Goal: Transaction & Acquisition: Register for event/course

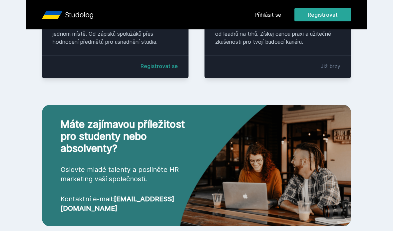
scroll to position [217, 0]
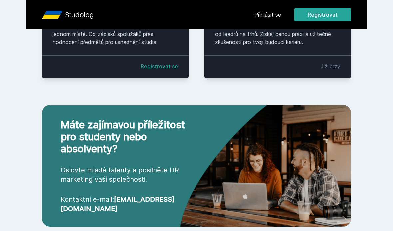
click at [150, 70] on link "Registrovat se" at bounding box center [159, 66] width 37 height 8
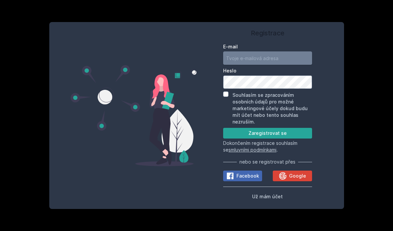
click at [262, 65] on input "E-mail" at bounding box center [267, 57] width 89 height 13
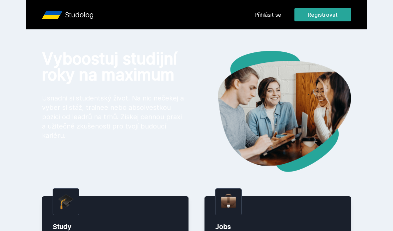
click at [99, 122] on p "Usnadni si studentský život. Na nic nečekej a vyber si stáž, trainee nebo absol…" at bounding box center [114, 116] width 144 height 47
drag, startPoint x: 99, startPoint y: 122, endPoint x: 76, endPoint y: 147, distance: 34.0
click at [76, 140] on p "Usnadni si studentský život. Na nic nečekej a vyber si stáž, trainee nebo absol…" at bounding box center [114, 116] width 144 height 47
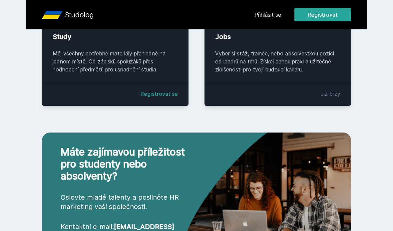
scroll to position [193, 0]
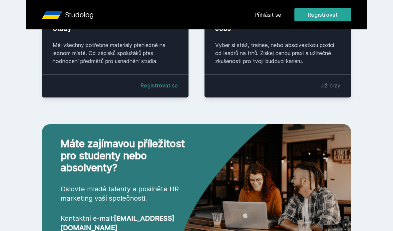
click at [153, 89] on link "Registrovat se" at bounding box center [159, 85] width 37 height 8
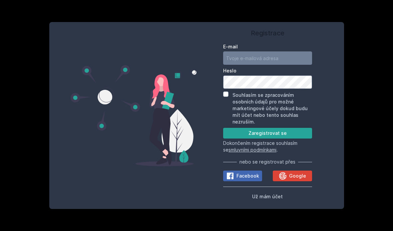
scroll to position [24, 0]
click at [262, 51] on input "E-mail" at bounding box center [267, 57] width 89 height 13
type input "kovj2"
type input "kovj26@vse.cz"
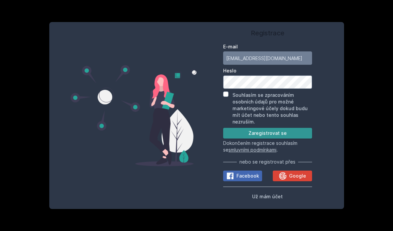
click at [251, 128] on button "Zaregistrovat se" at bounding box center [267, 133] width 89 height 11
click at [269, 128] on button "Zaregistrovat se" at bounding box center [267, 133] width 89 height 11
click at [249, 92] on label "Souhlasím se zpracováním osobních údajů pro možné marketingové účely dokud budu…" at bounding box center [270, 108] width 75 height 32
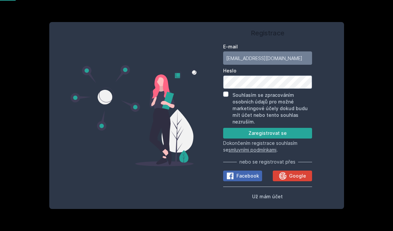
click at [229, 91] on input "Souhlasím se zpracováním osobních údajů pro možné marketingové účely dokud budu…" at bounding box center [225, 93] width 5 height 5
checkbox input "true"
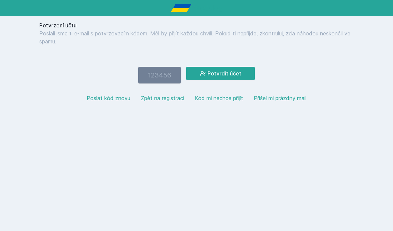
click at [156, 82] on input "number" at bounding box center [159, 75] width 43 height 17
click at [108, 41] on p "Poslali jsme ti e-mail s potvrzovacím kódem. Měl by přijít každou chvíli. Pokud…" at bounding box center [196, 37] width 315 height 16
click at [101, 97] on button "Poslat kód znovu" at bounding box center [109, 98] width 44 height 8
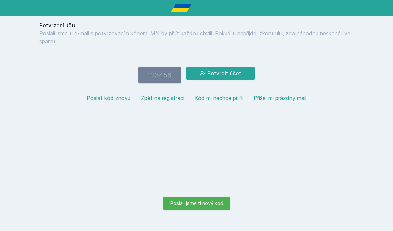
click at [163, 74] on input "number" at bounding box center [159, 75] width 43 height 17
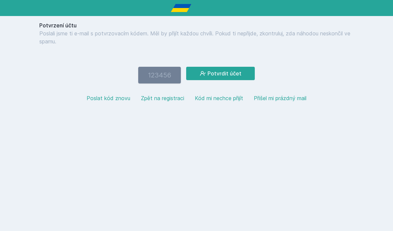
click at [168, 72] on input "number" at bounding box center [159, 75] width 43 height 17
paste input "324955"
type input "324955"
click at [219, 74] on button "Potvrdit účet" at bounding box center [220, 73] width 69 height 13
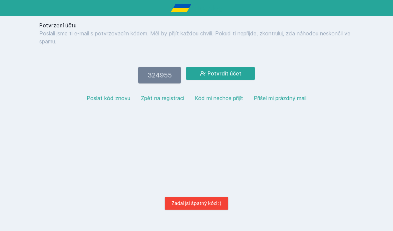
click at [151, 74] on input "324955" at bounding box center [159, 75] width 43 height 17
click at [151, 75] on input "324955" at bounding box center [159, 75] width 43 height 17
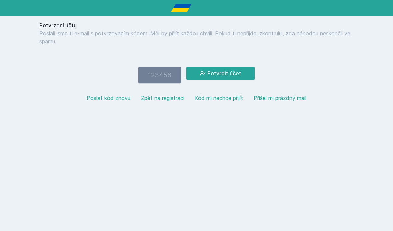
click at [162, 77] on input "number" at bounding box center [159, 75] width 43 height 17
paste input "232667"
type input "232667"
click at [220, 73] on button "Potvrdit účet" at bounding box center [220, 73] width 69 height 13
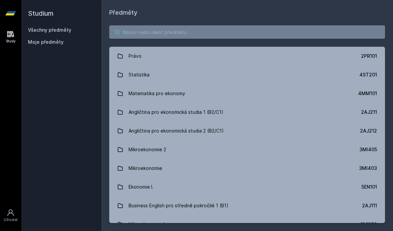
click at [224, 35] on input "search" at bounding box center [247, 31] width 276 height 13
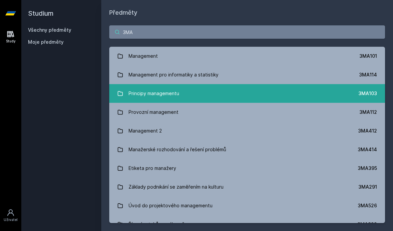
type input "3MA"
click at [166, 96] on div "Principy managementu" at bounding box center [154, 93] width 51 height 13
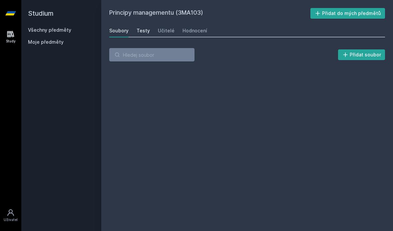
click at [141, 30] on div "Testy" at bounding box center [143, 30] width 13 height 7
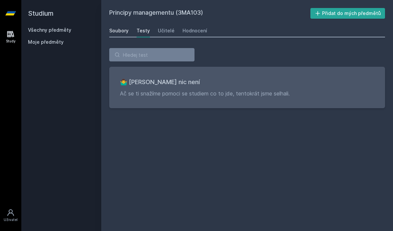
click at [120, 33] on div "Soubory" at bounding box center [118, 30] width 19 height 7
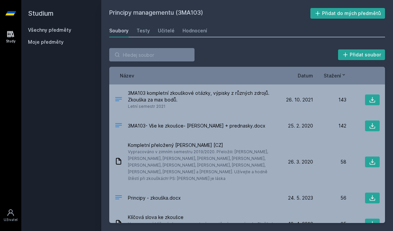
click at [304, 72] on span "Datum" at bounding box center [305, 75] width 15 height 7
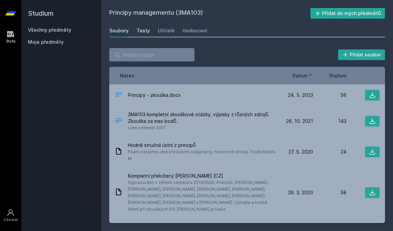
click at [146, 30] on div "Testy" at bounding box center [143, 30] width 13 height 7
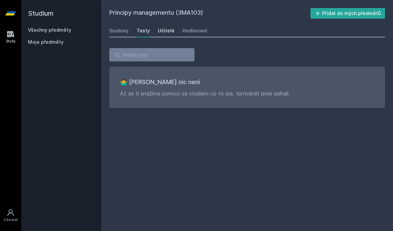
click at [158, 32] on div "Učitelé" at bounding box center [166, 30] width 17 height 7
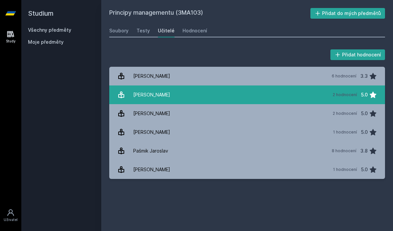
click at [169, 92] on div "Cejthamer Václav" at bounding box center [151, 94] width 37 height 13
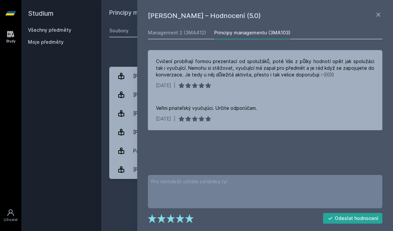
click at [128, 53] on div "Přidat hodnocení" at bounding box center [247, 54] width 276 height 13
click at [378, 7] on div "Václav Cejthamer – Hodnocení (5.0) Management 2 (3MA412) Principy managementu (…" at bounding box center [265, 115] width 256 height 231
click at [378, 11] on icon at bounding box center [379, 15] width 8 height 8
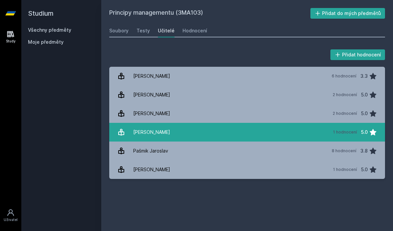
click at [176, 131] on link "Kukliš Igor 1 hodnocení 5.0" at bounding box center [247, 132] width 276 height 19
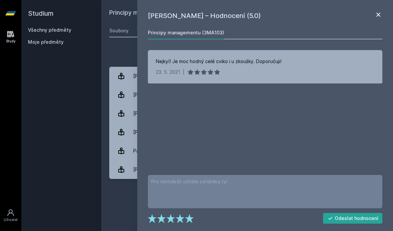
click at [378, 16] on icon at bounding box center [379, 15] width 8 height 8
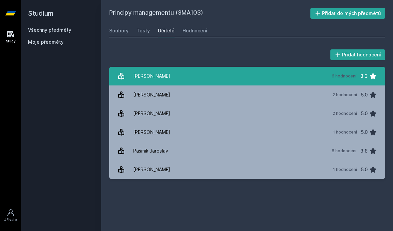
click at [206, 80] on link "Anthony David 6 hodnocení 3.3" at bounding box center [247, 76] width 276 height 19
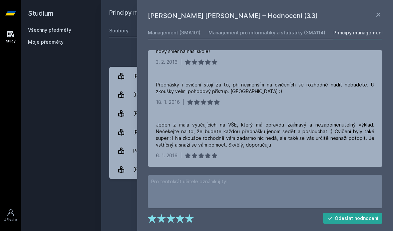
scroll to position [303, 0]
click at [377, 22] on div "David Anthony Procházka – Hodnocení (3.3) Management (3MA101) Management pro in…" at bounding box center [265, 115] width 256 height 231
click at [380, 15] on icon at bounding box center [379, 15] width 8 height 8
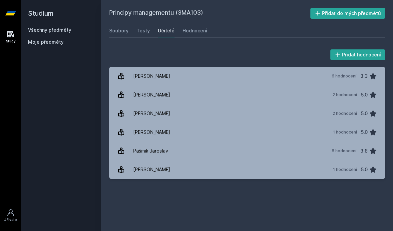
click at [270, 204] on div "Principy managementu (3MA103) Přidat do mých předmětů Soubory Testy Učitelé Hod…" at bounding box center [247, 115] width 276 height 215
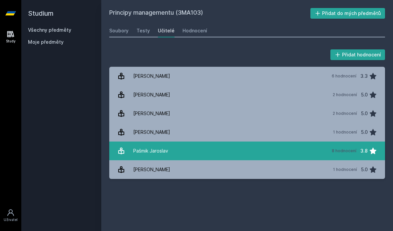
click at [286, 145] on link "Pašmik Jaroslav 8 hodnocení 3.8" at bounding box center [247, 150] width 276 height 19
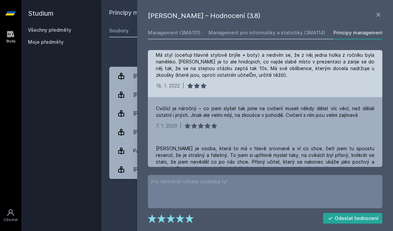
scroll to position [36, 0]
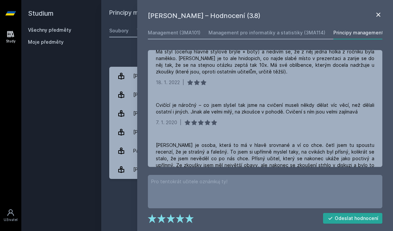
click at [378, 16] on icon at bounding box center [379, 15] width 8 height 8
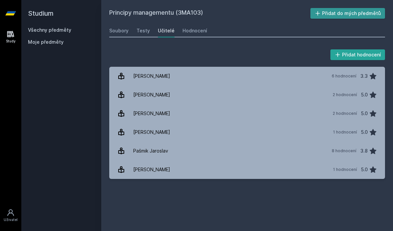
click at [354, 14] on button "Přidat do mých předmětů" at bounding box center [348, 13] width 75 height 11
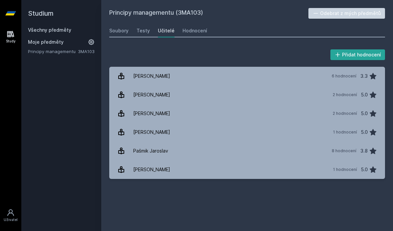
click at [58, 35] on div "Všechny předměty Moje předměty Principy managementu 3MA103" at bounding box center [61, 41] width 67 height 28
click at [50, 27] on link "Všechny předměty" at bounding box center [49, 30] width 43 height 6
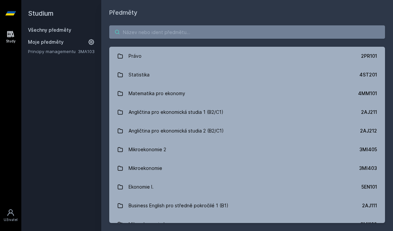
click at [176, 34] on input "search" at bounding box center [247, 31] width 276 height 13
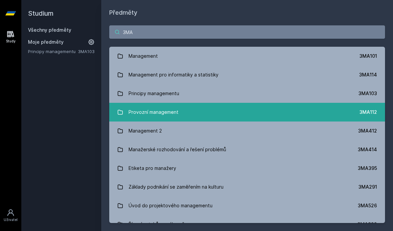
type input "3MA"
click at [184, 107] on link "Provozní management 3MA112" at bounding box center [247, 112] width 276 height 19
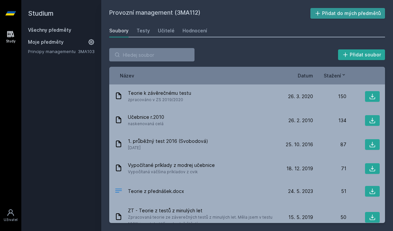
click at [359, 16] on button "Přidat do mých předmětů" at bounding box center [348, 13] width 75 height 11
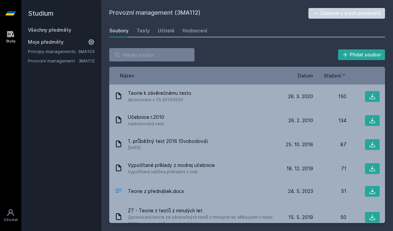
click at [62, 29] on link "Všechny předměty" at bounding box center [49, 30] width 43 height 6
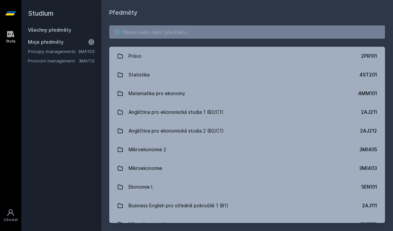
click at [150, 30] on input "search" at bounding box center [247, 31] width 276 height 13
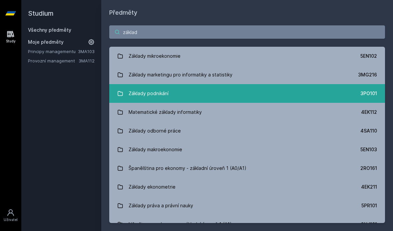
type input "základ"
click at [163, 89] on div "Základy podnikání" at bounding box center [149, 93] width 40 height 13
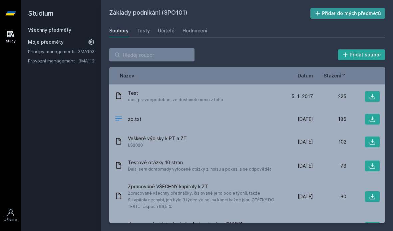
click at [364, 14] on button "Přidat do mých předmětů" at bounding box center [348, 13] width 75 height 11
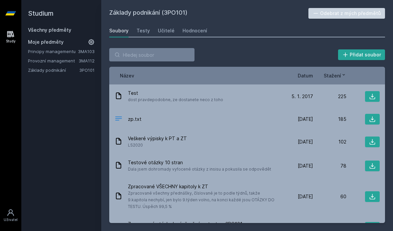
click at [311, 75] on span "Datum" at bounding box center [305, 75] width 15 height 7
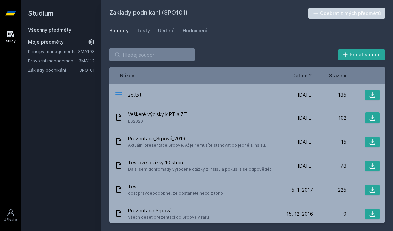
click at [57, 32] on link "Všechny předměty" at bounding box center [49, 30] width 43 height 6
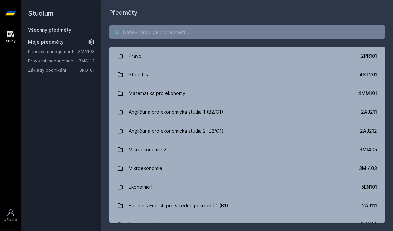
click at [161, 28] on input "search" at bounding box center [247, 31] width 276 height 13
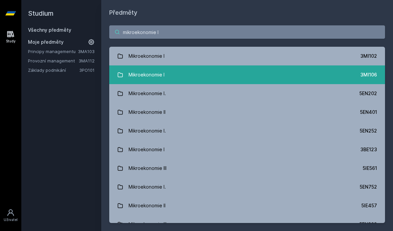
type input "mikroekonomie I"
click at [224, 78] on link "Mikroekonomie I 3MI106" at bounding box center [247, 74] width 276 height 19
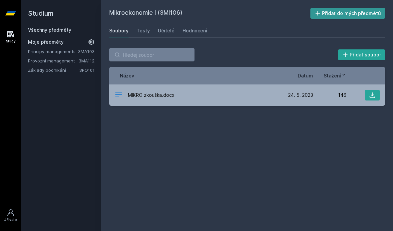
click at [346, 13] on button "Přidat do mých předmětů" at bounding box center [348, 13] width 75 height 11
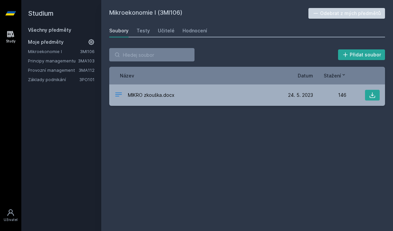
click at [68, 30] on link "Všechny předměty" at bounding box center [49, 30] width 43 height 6
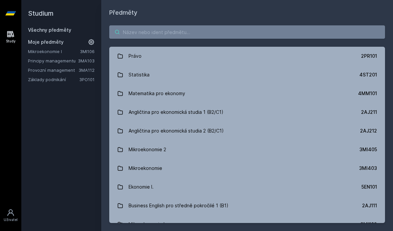
click at [160, 36] on input "search" at bounding box center [247, 31] width 276 height 13
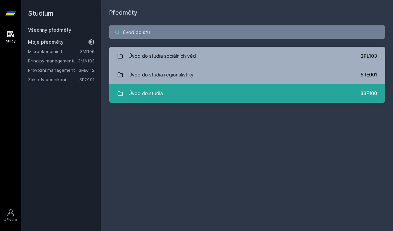
type input "úvod do stu"
click at [203, 95] on link "Úvod do studia 33F100" at bounding box center [247, 93] width 276 height 19
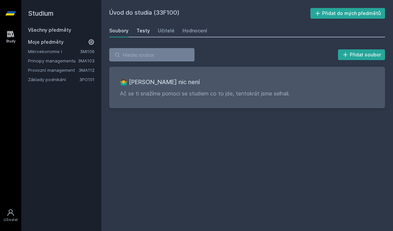
click at [137, 33] on div "Testy" at bounding box center [143, 30] width 13 height 7
click at [164, 32] on div "Učitelé" at bounding box center [166, 30] width 17 height 7
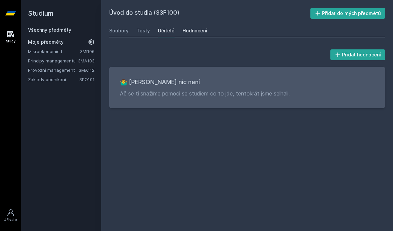
click at [196, 31] on div "Hodnocení" at bounding box center [195, 30] width 25 height 7
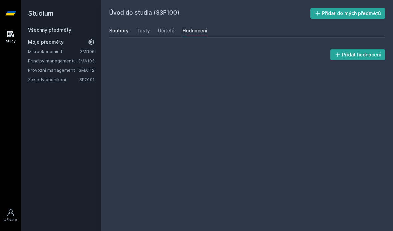
click at [115, 28] on div "Soubory" at bounding box center [118, 30] width 19 height 7
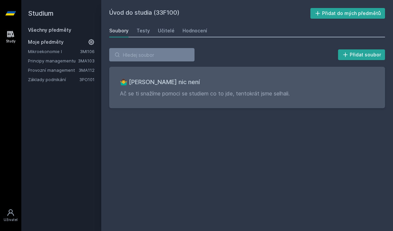
click at [62, 26] on h2 "Studium" at bounding box center [61, 13] width 67 height 27
click at [61, 28] on link "Všechny předměty" at bounding box center [49, 30] width 43 height 6
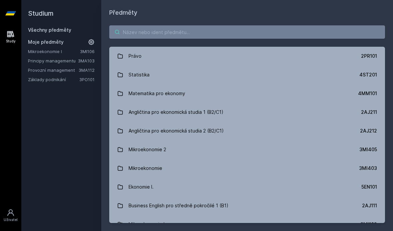
click at [129, 29] on input "search" at bounding box center [247, 31] width 276 height 13
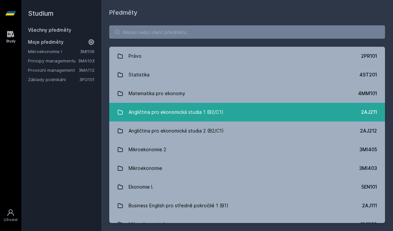
click at [223, 111] on link "Angličtina pro ekonomická studia 1 (B2/C1) 2AJ211" at bounding box center [247, 112] width 276 height 19
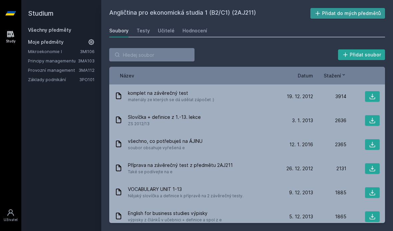
click at [373, 10] on button "Přidat do mých předmětů" at bounding box center [348, 13] width 75 height 11
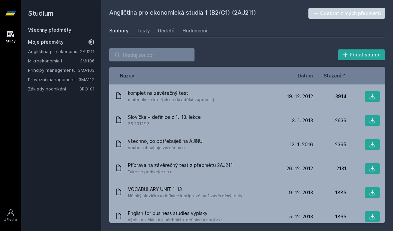
click at [69, 32] on link "Všechny předměty" at bounding box center [49, 30] width 43 height 6
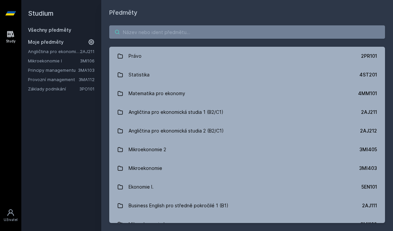
click at [163, 34] on input "search" at bounding box center [247, 31] width 276 height 13
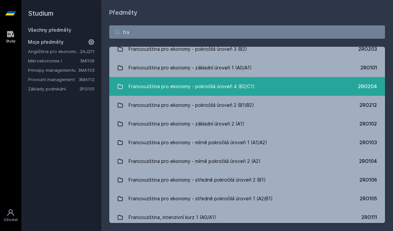
scroll to position [67, 0]
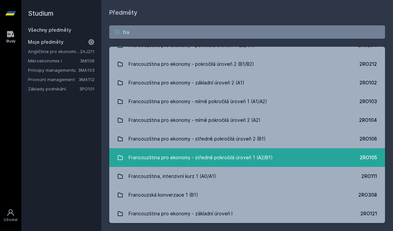
type input "fra"
click at [212, 156] on div "Francouzština pro ekonomy - středně pokročilá úroveň 1 (A2/B1)" at bounding box center [201, 157] width 144 height 13
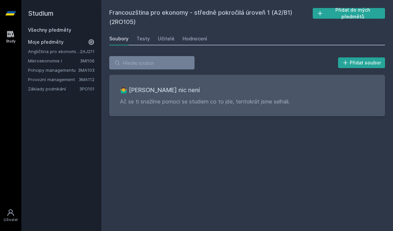
click at [135, 37] on div "Soubory Testy Učitelé Hodnocení" at bounding box center [247, 38] width 276 height 13
click at [164, 40] on div "Učitelé" at bounding box center [166, 38] width 17 height 7
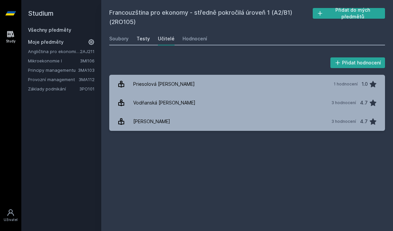
click at [138, 36] on div "Testy" at bounding box center [143, 38] width 13 height 7
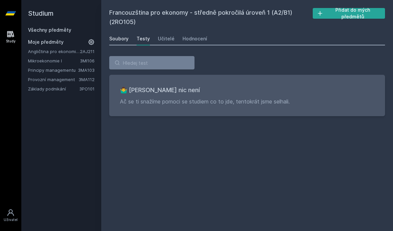
click at [122, 38] on div "Soubory" at bounding box center [118, 38] width 19 height 7
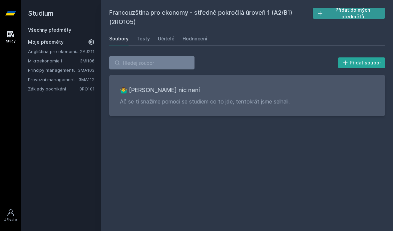
click at [356, 19] on button "Přidat do mých předmětů" at bounding box center [349, 13] width 72 height 11
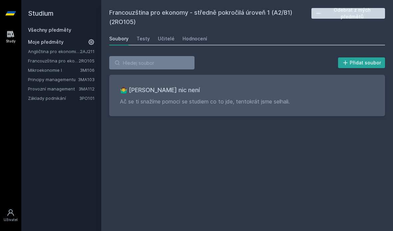
click at [44, 33] on div "Všechny předměty Moje předměty Angličtina pro ekonomická studia 1 (B2/C1) 2AJ21…" at bounding box center [61, 64] width 67 height 75
click at [51, 27] on link "Všechny předměty" at bounding box center [49, 30] width 43 height 6
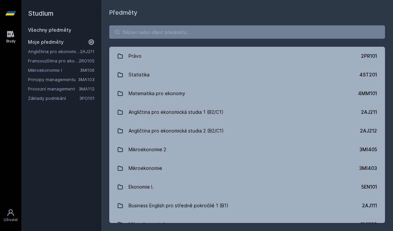
click at [55, 137] on div "Studium Všechny předměty Moje předměty Angličtina pro ekonomická studia 1 (B2/C…" at bounding box center [61, 115] width 80 height 231
click at [92, 43] on icon at bounding box center [91, 42] width 7 height 7
click at [92, 43] on icon at bounding box center [91, 41] width 9 height 9
click at [10, 28] on link "Study" at bounding box center [10, 37] width 19 height 20
click at [10, 36] on icon at bounding box center [11, 34] width 8 height 8
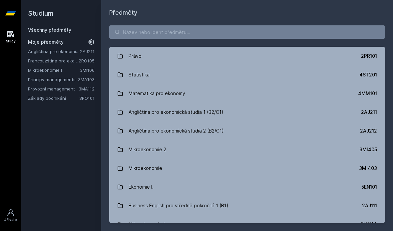
click at [12, 15] on icon at bounding box center [10, 13] width 11 height 4
click at [12, 43] on div "Study" at bounding box center [11, 41] width 10 height 5
click at [40, 39] on span "Moje předměty" at bounding box center [46, 42] width 36 height 7
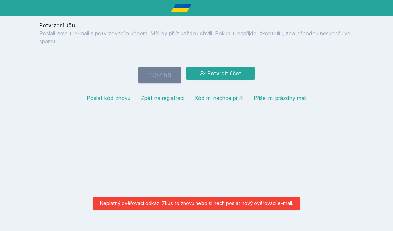
click at [165, 75] on input "number" at bounding box center [159, 75] width 43 height 17
